Goal: Find specific page/section

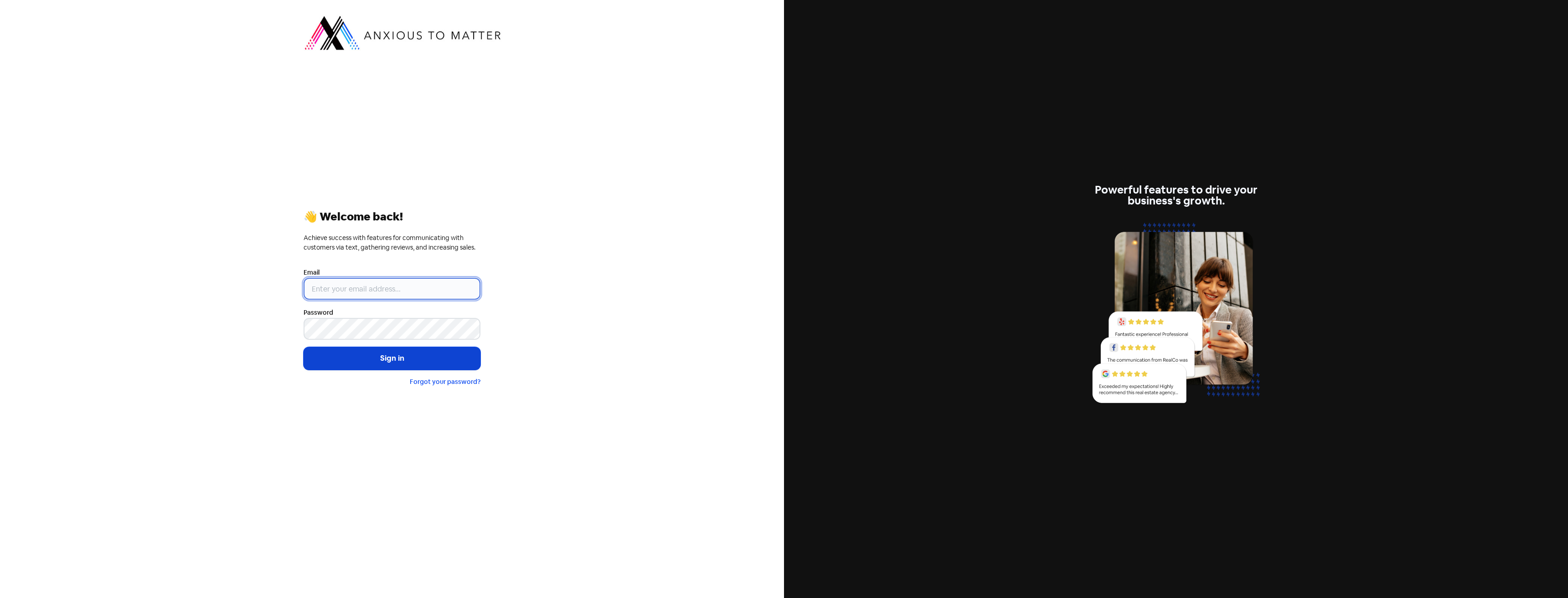
type input "[EMAIL_ADDRESS][DOMAIN_NAME]"
click at [380, 358] on button "Sign in" at bounding box center [392, 358] width 177 height 23
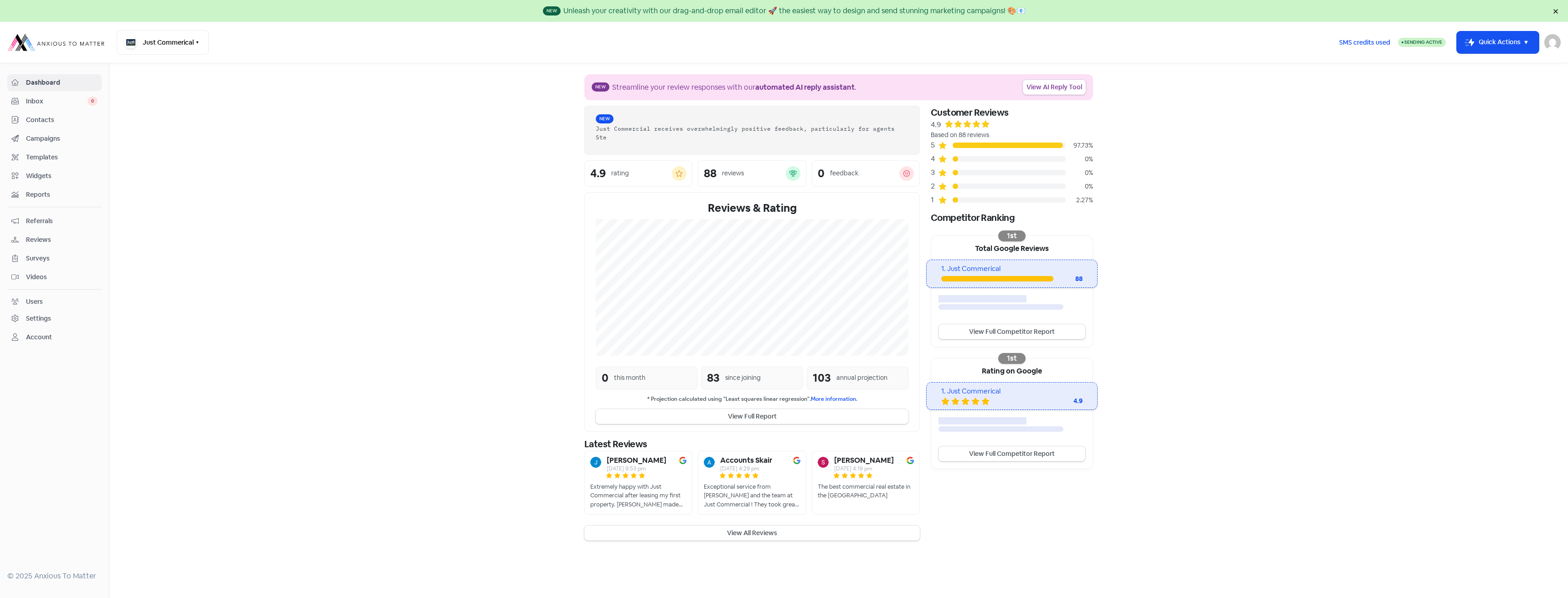
click at [52, 119] on span "Contacts" at bounding box center [62, 120] width 72 height 10
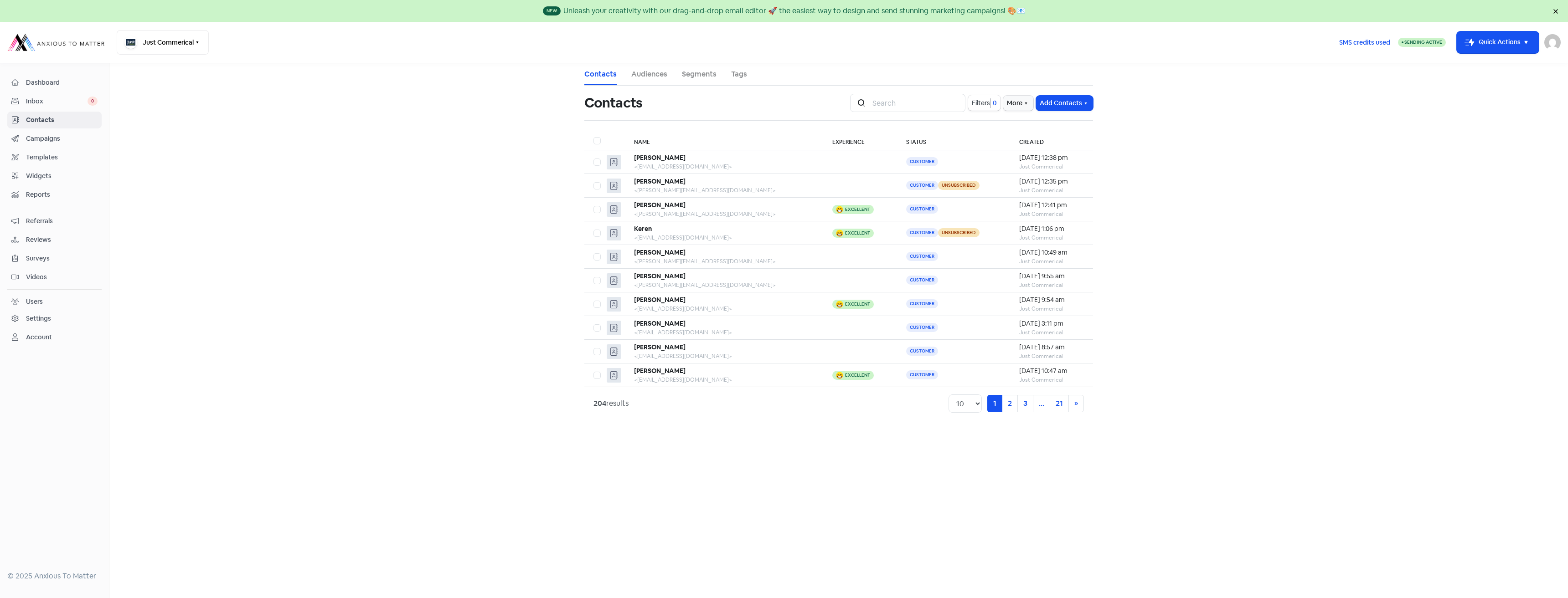
click at [52, 77] on link "Dashboard" at bounding box center [54, 83] width 94 height 17
